Goal: Navigation & Orientation: Find specific page/section

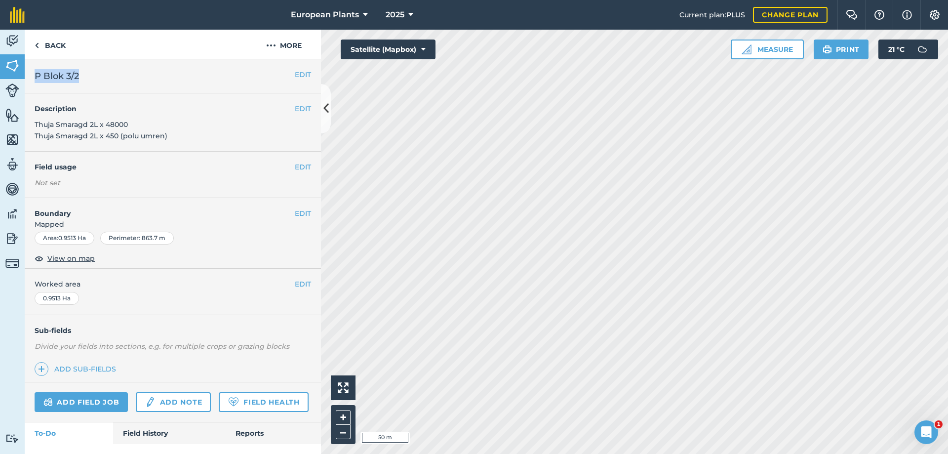
drag, startPoint x: 91, startPoint y: 75, endPoint x: 35, endPoint y: 79, distance: 56.9
click at [34, 79] on div "EDIT P Blok 3/2" at bounding box center [173, 76] width 296 height 34
copy span "P Blok 3/2"
